Goal: Task Accomplishment & Management: Use online tool/utility

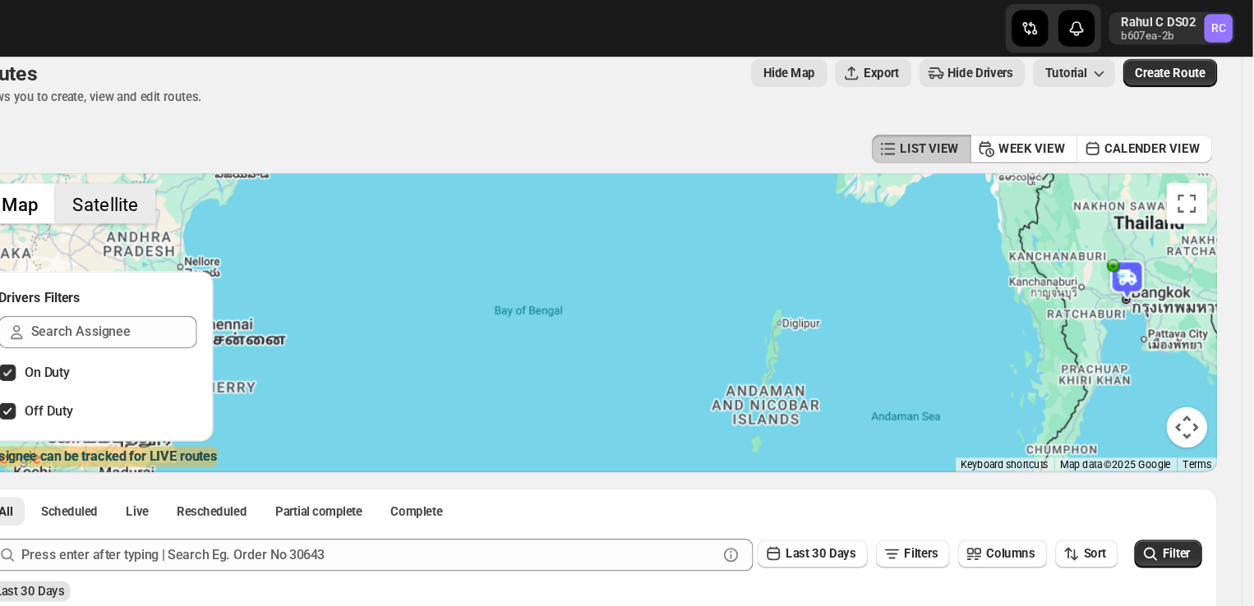
scroll to position [18, 0]
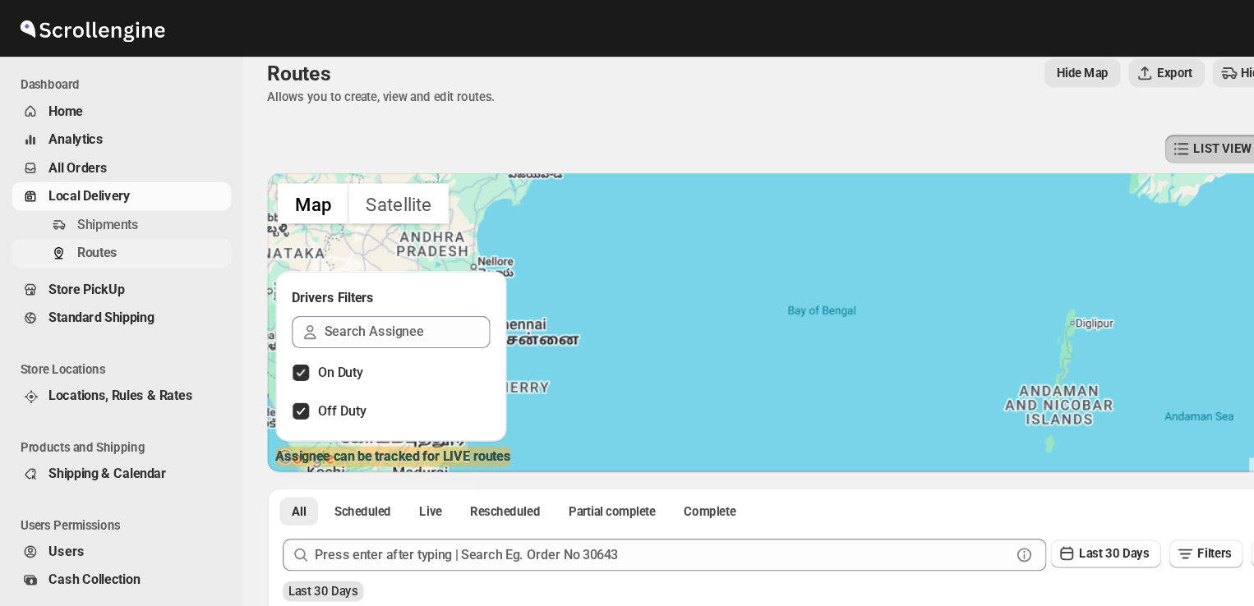
click at [94, 209] on span "Routes" at bounding box center [78, 205] width 33 height 12
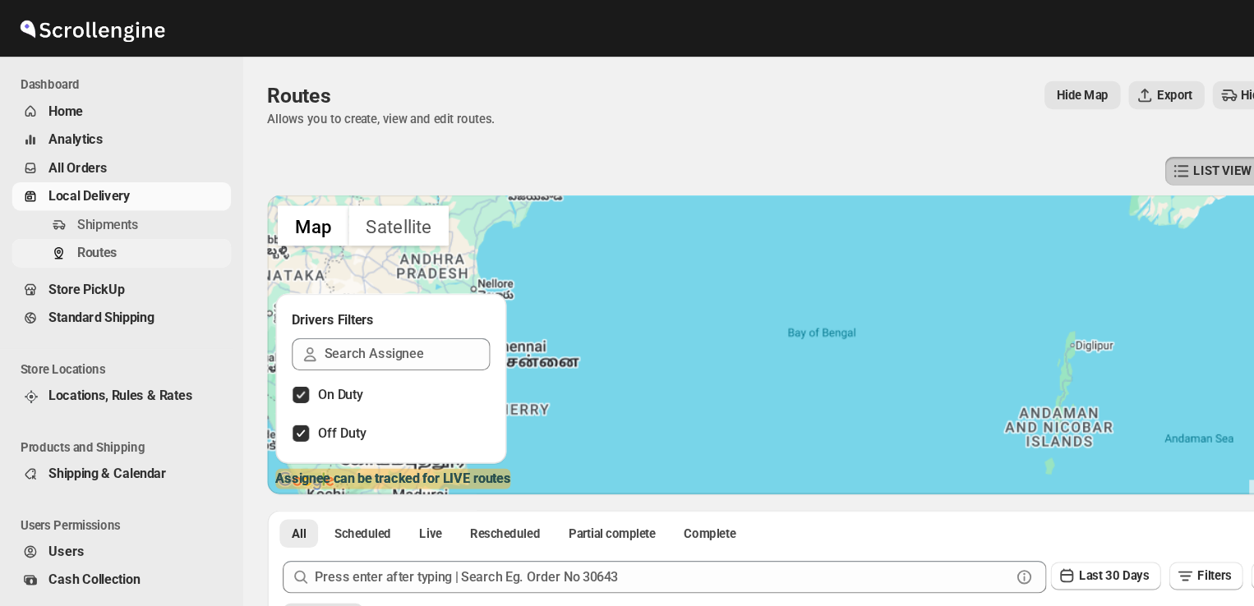
click at [94, 209] on span "Routes" at bounding box center [78, 205] width 33 height 12
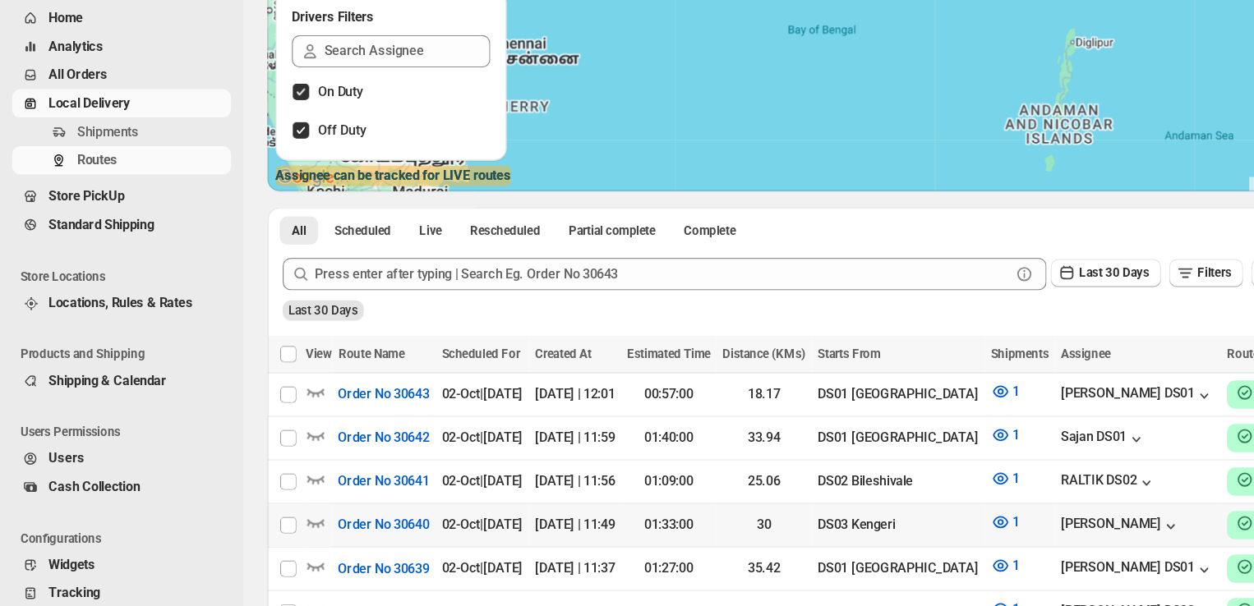
scroll to position [170, 0]
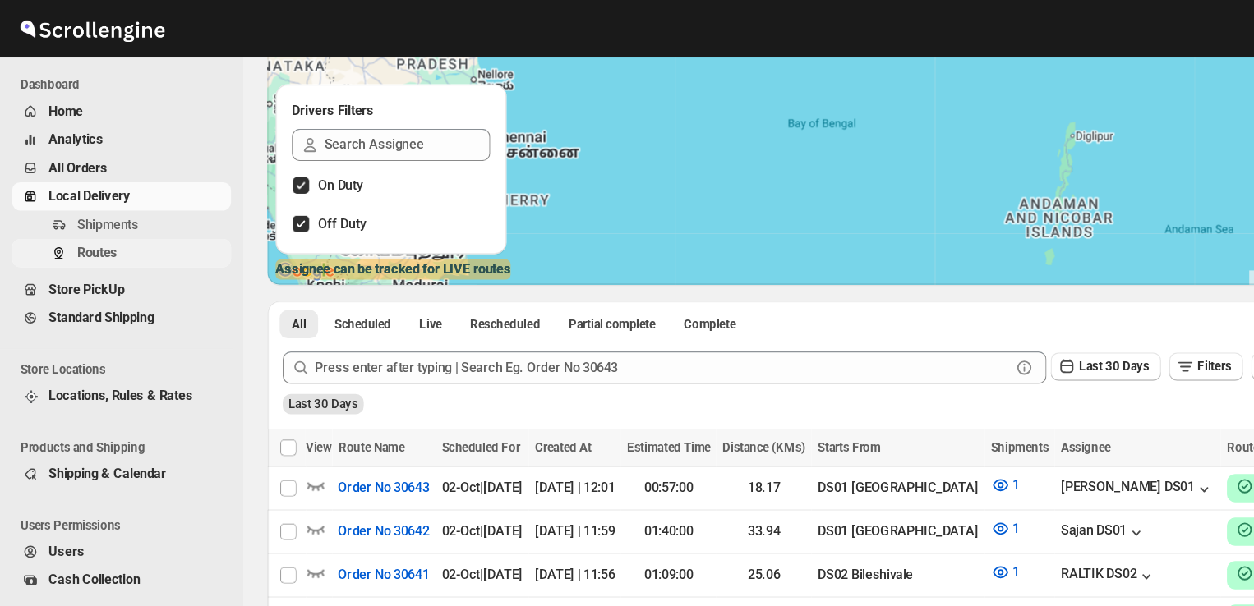
click at [90, 201] on span "Routes" at bounding box center [78, 205] width 33 height 12
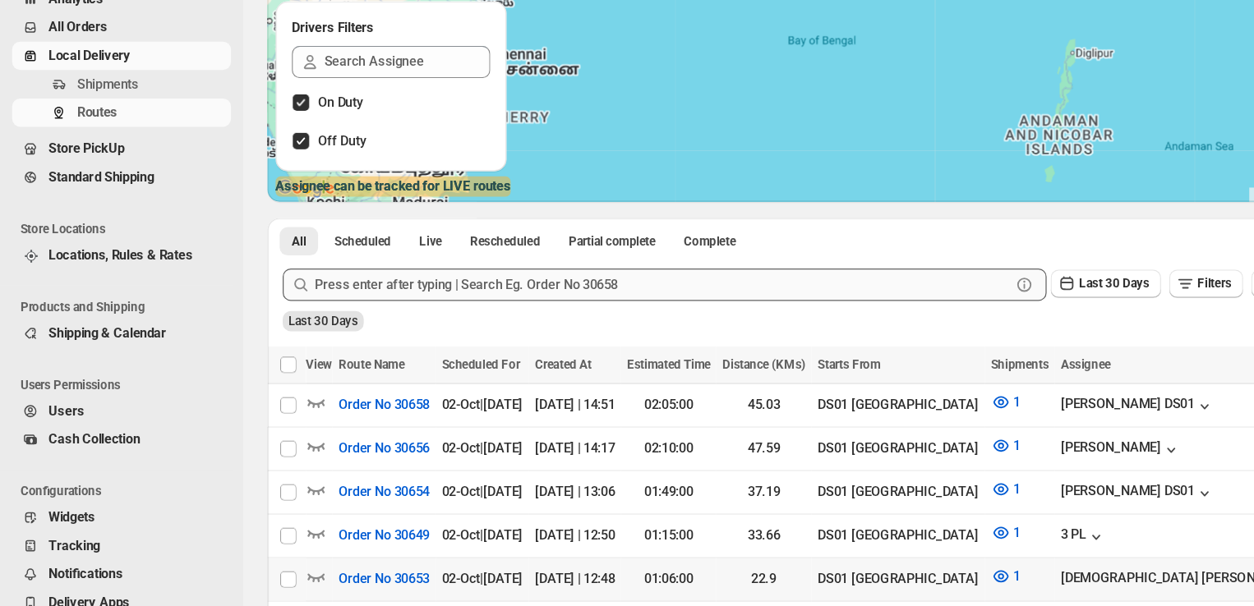
scroll to position [133, 0]
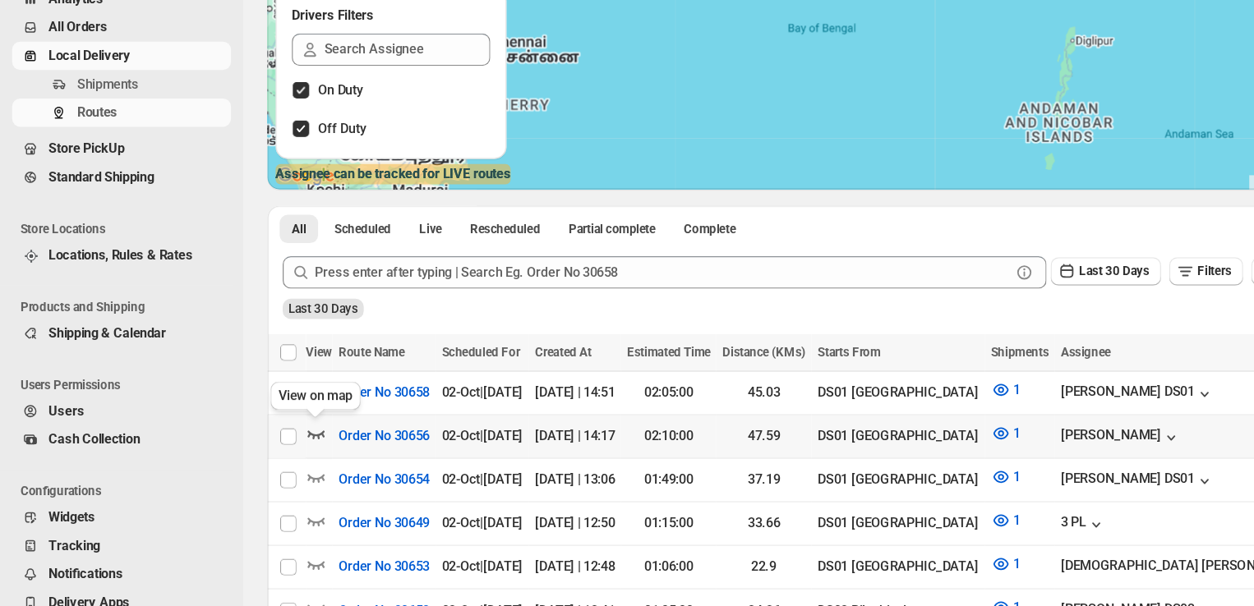
click at [251, 463] on icon "button" at bounding box center [256, 466] width 16 height 16
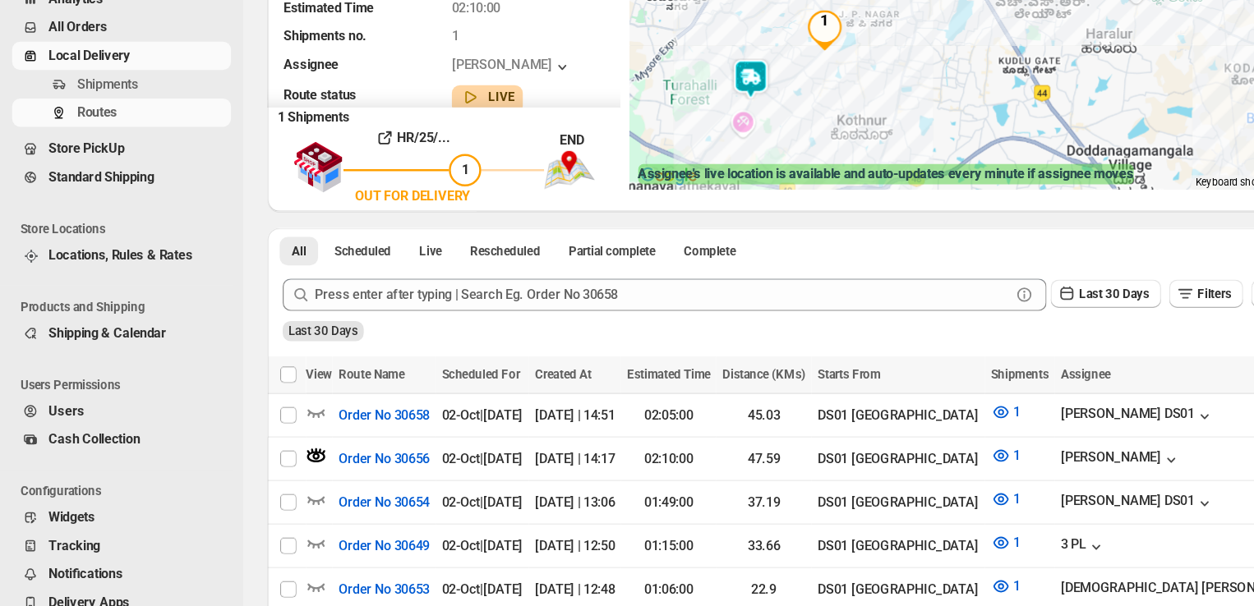
click at [616, 173] on img at bounding box center [608, 178] width 33 height 33
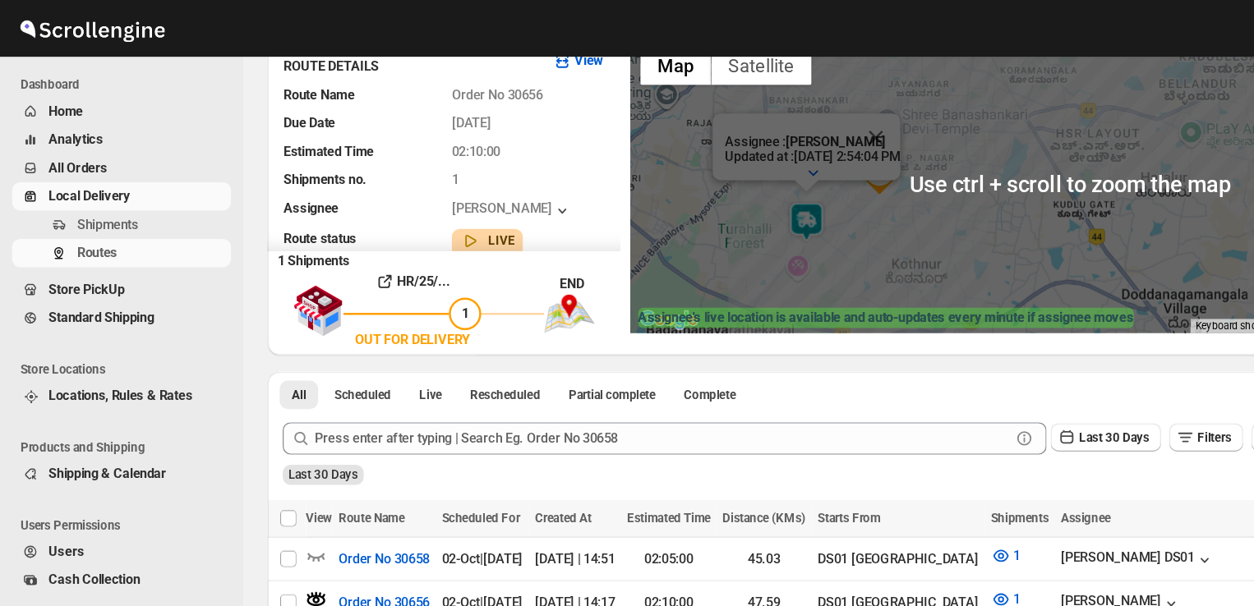
scroll to position [129, 0]
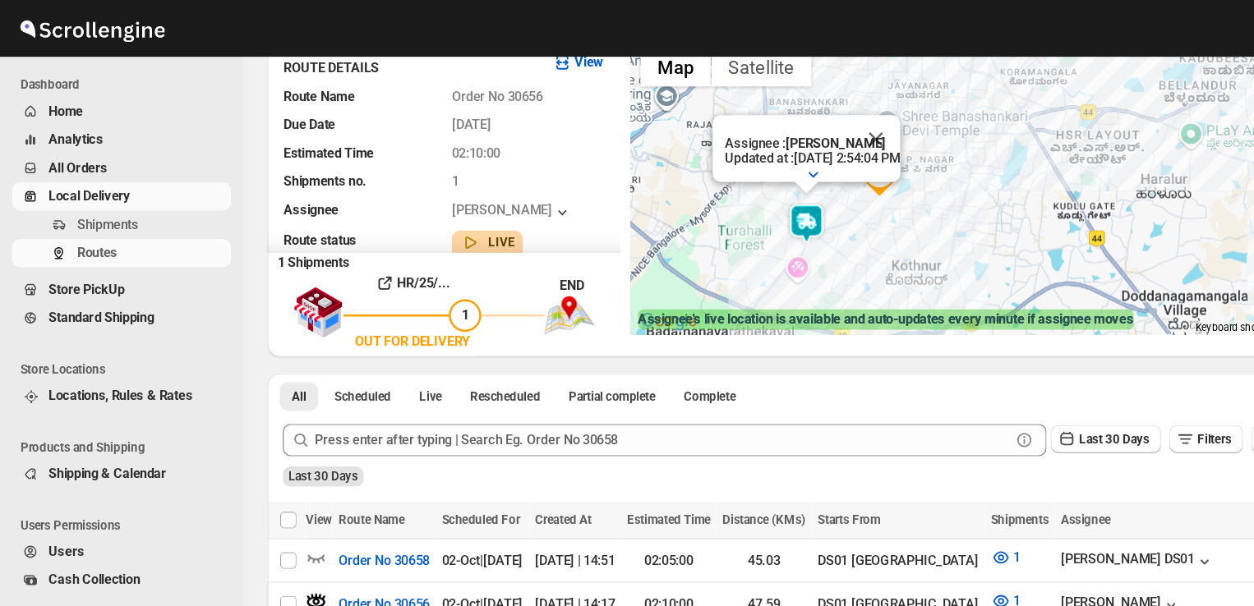
click at [658, 176] on img at bounding box center [654, 181] width 33 height 33
